Goal: Transaction & Acquisition: Download file/media

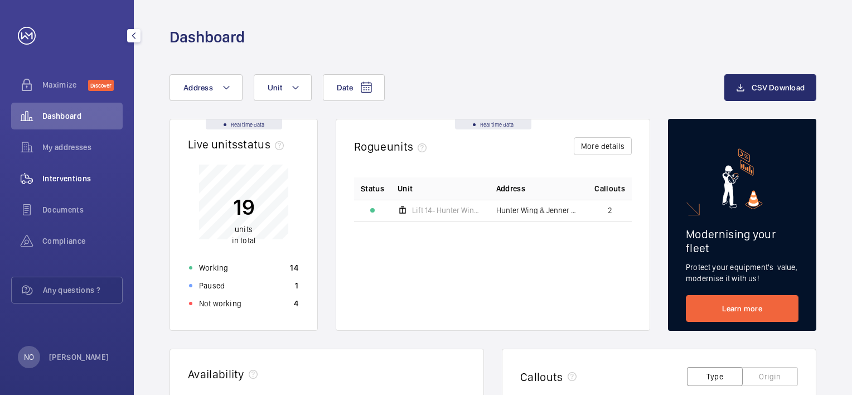
click at [56, 180] on span "Interventions" at bounding box center [82, 178] width 80 height 11
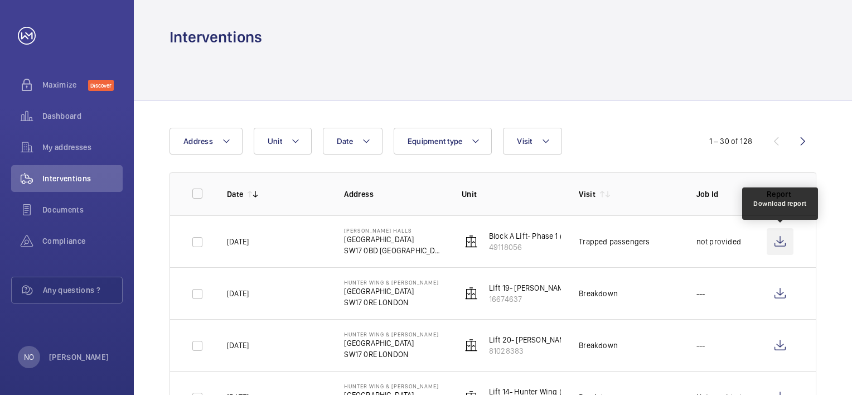
click at [777, 239] on wm-front-icon-button at bounding box center [780, 241] width 27 height 27
